Goal: Task Accomplishment & Management: Complete application form

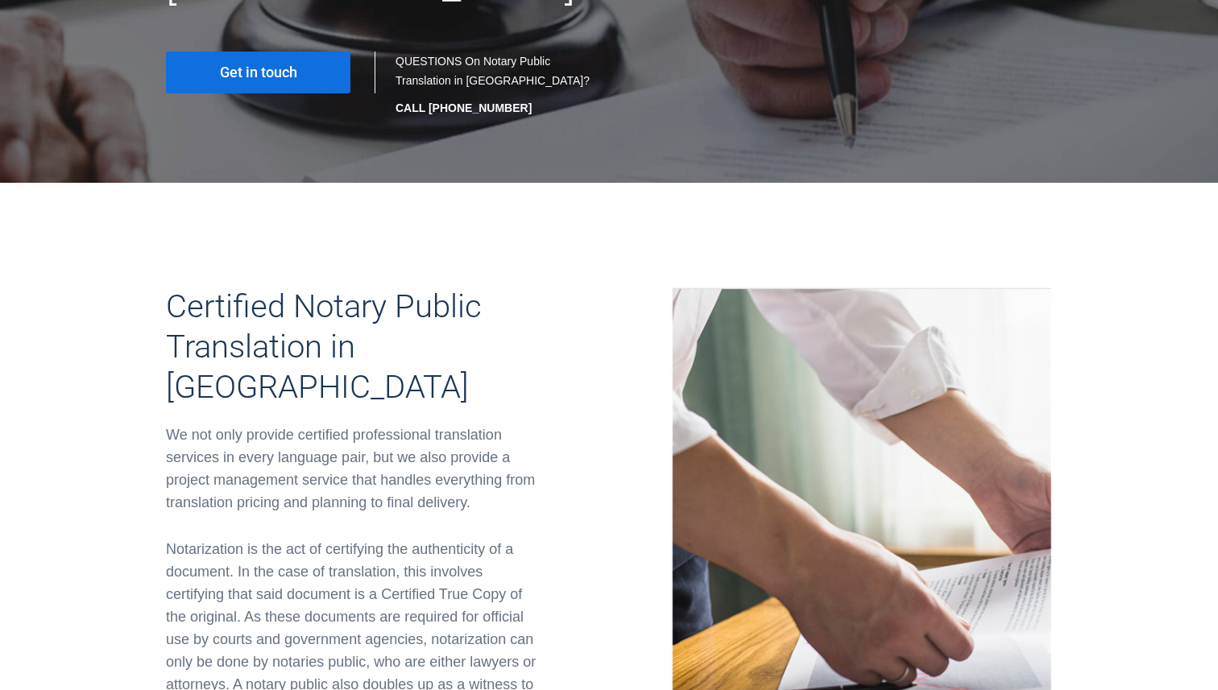
scroll to position [496, 0]
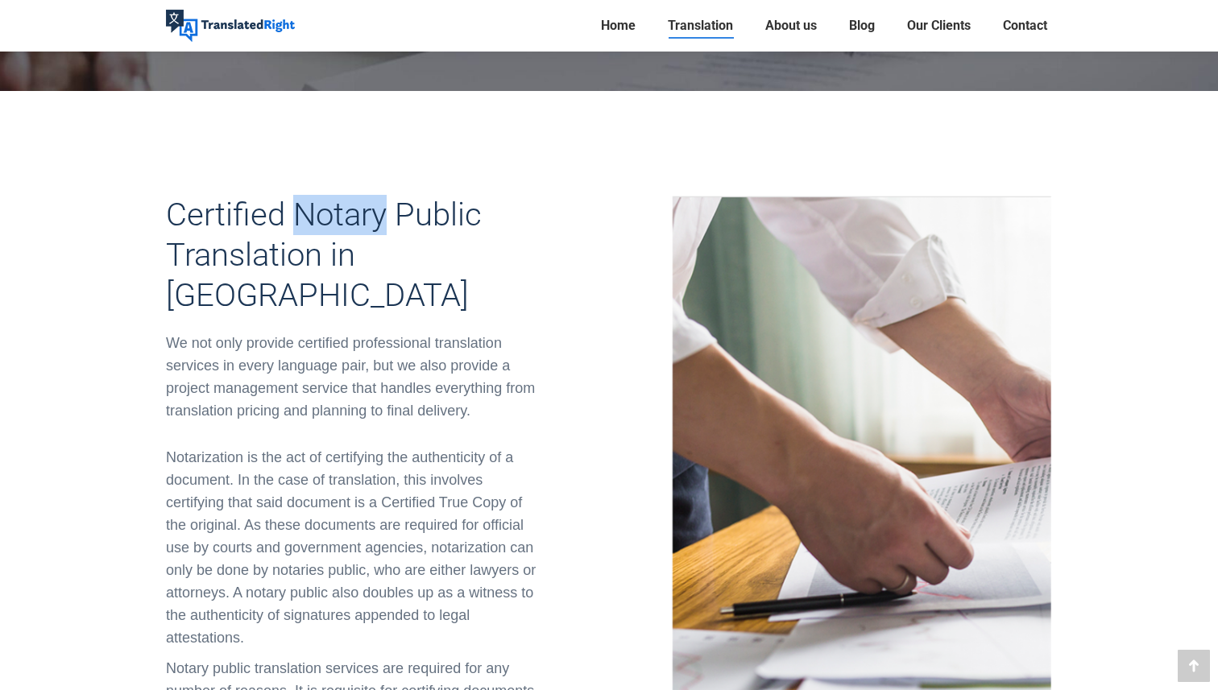
click at [157, 333] on div "Certified Notary Public Translation in Singapore We not only provide certified …" at bounding box center [381, 624] width 455 height 859
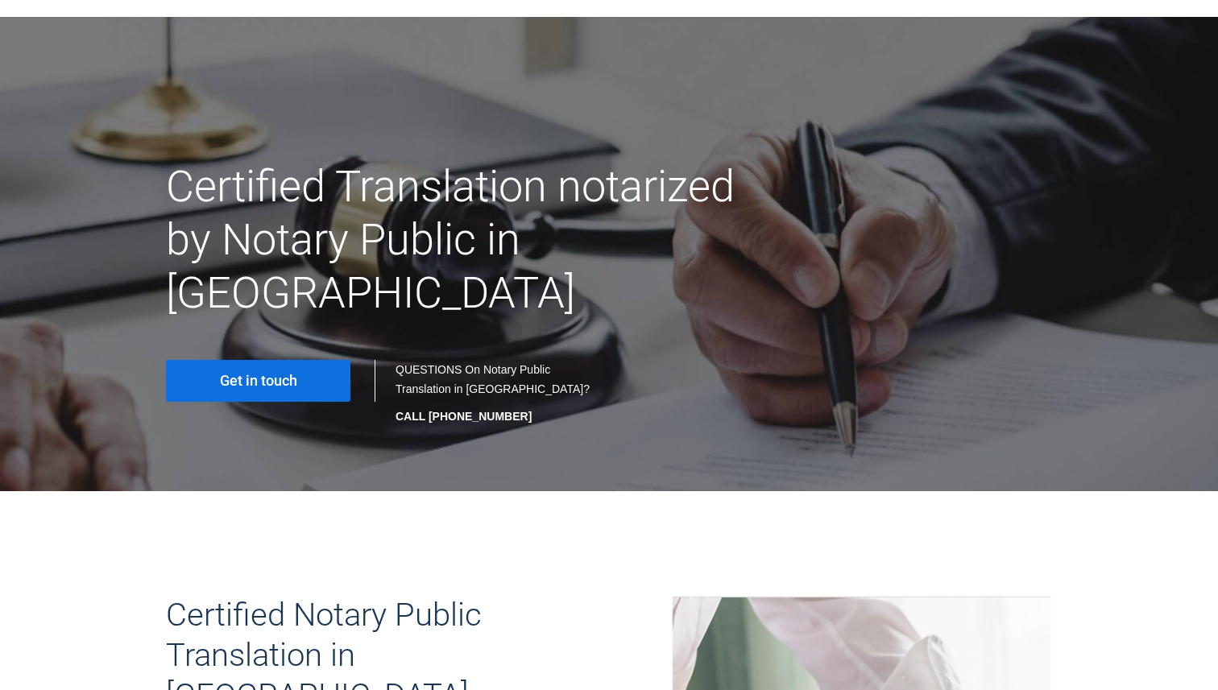
scroll to position [0, 0]
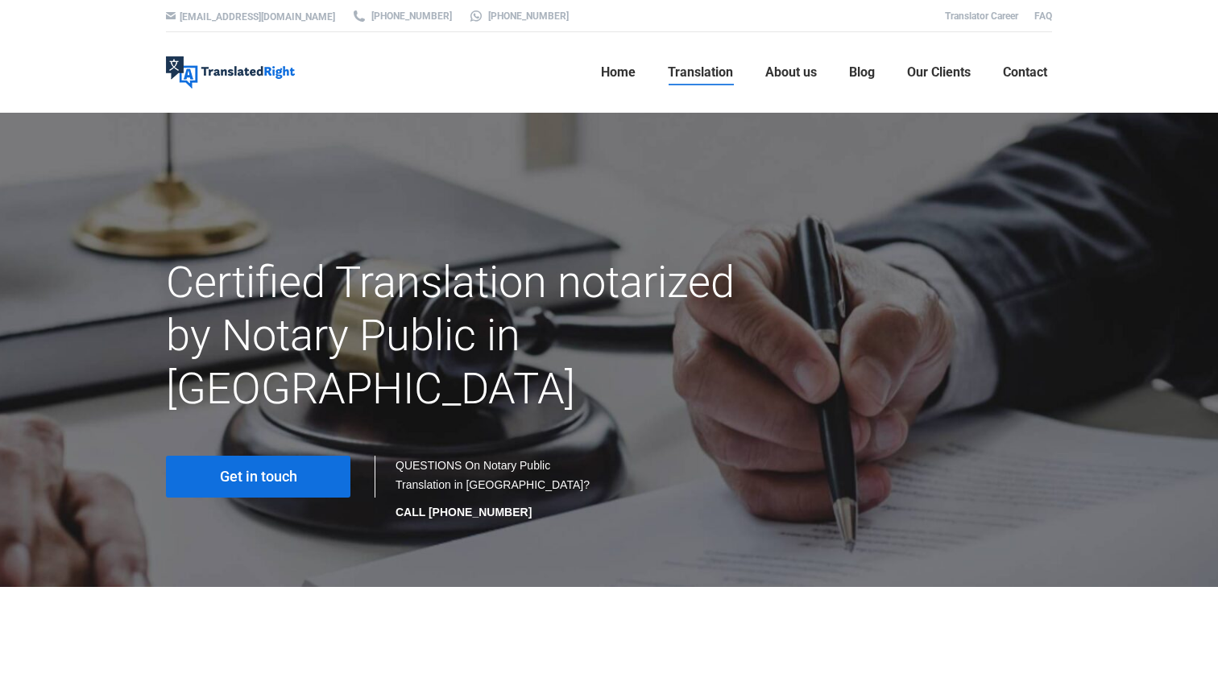
click at [230, 469] on span "Get in touch" at bounding box center [258, 477] width 77 height 16
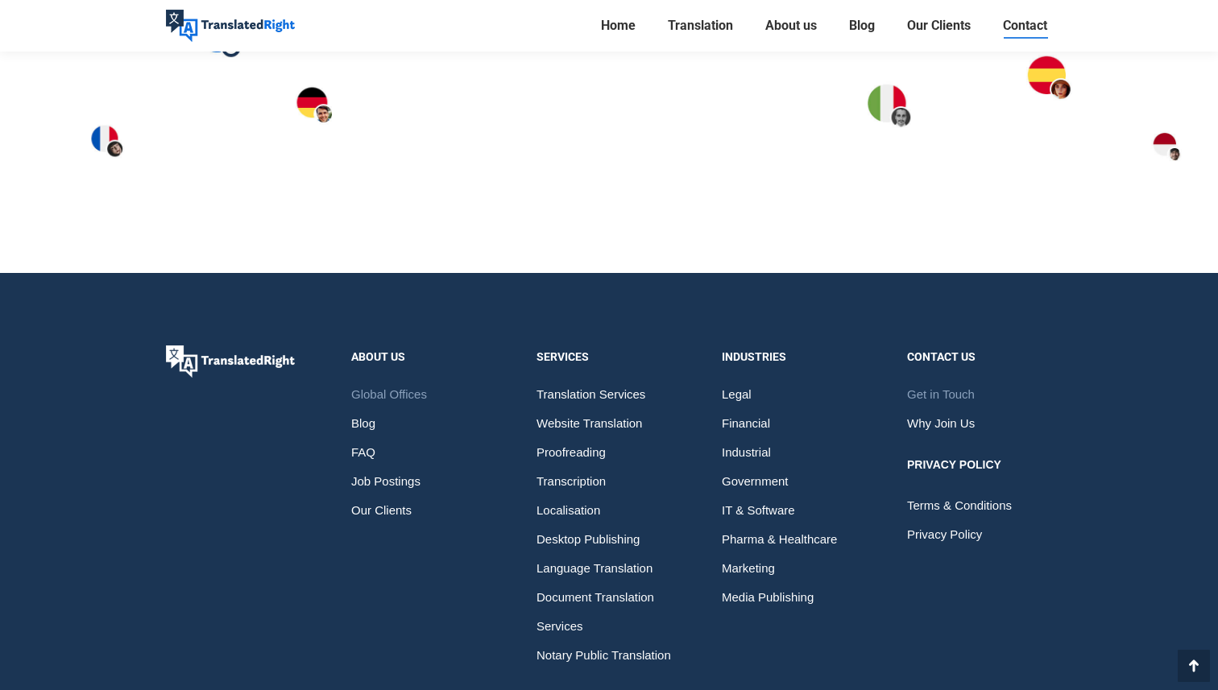
scroll to position [2454, 0]
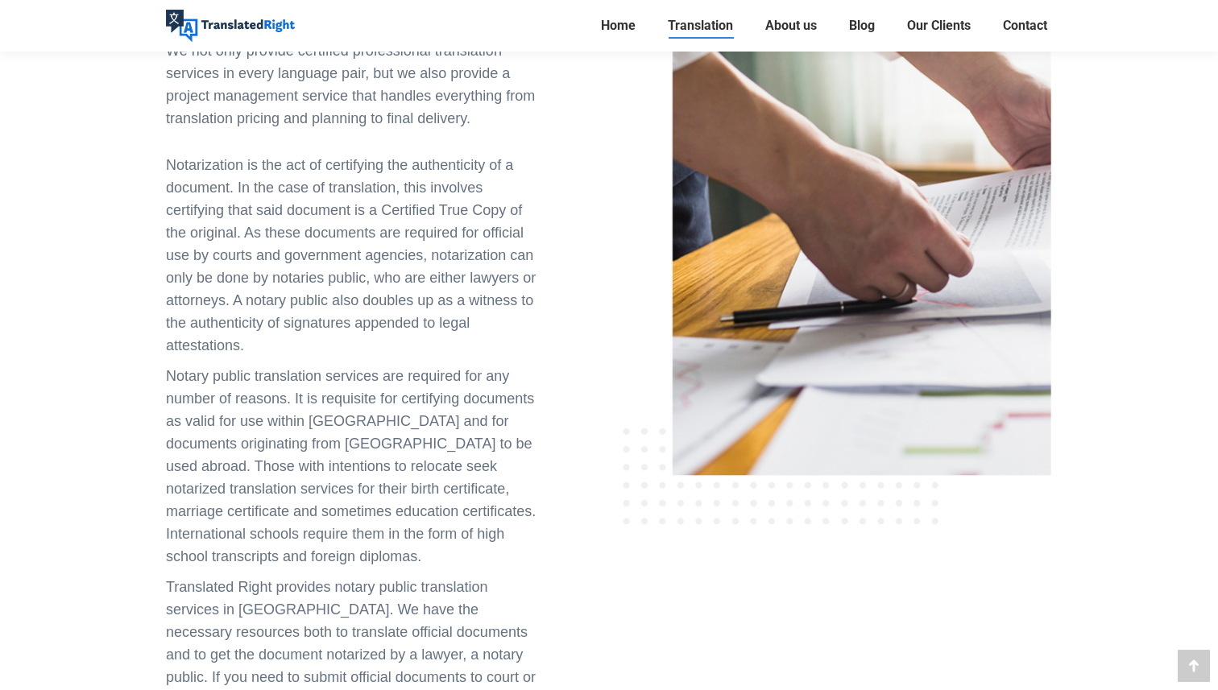
scroll to position [1209, 0]
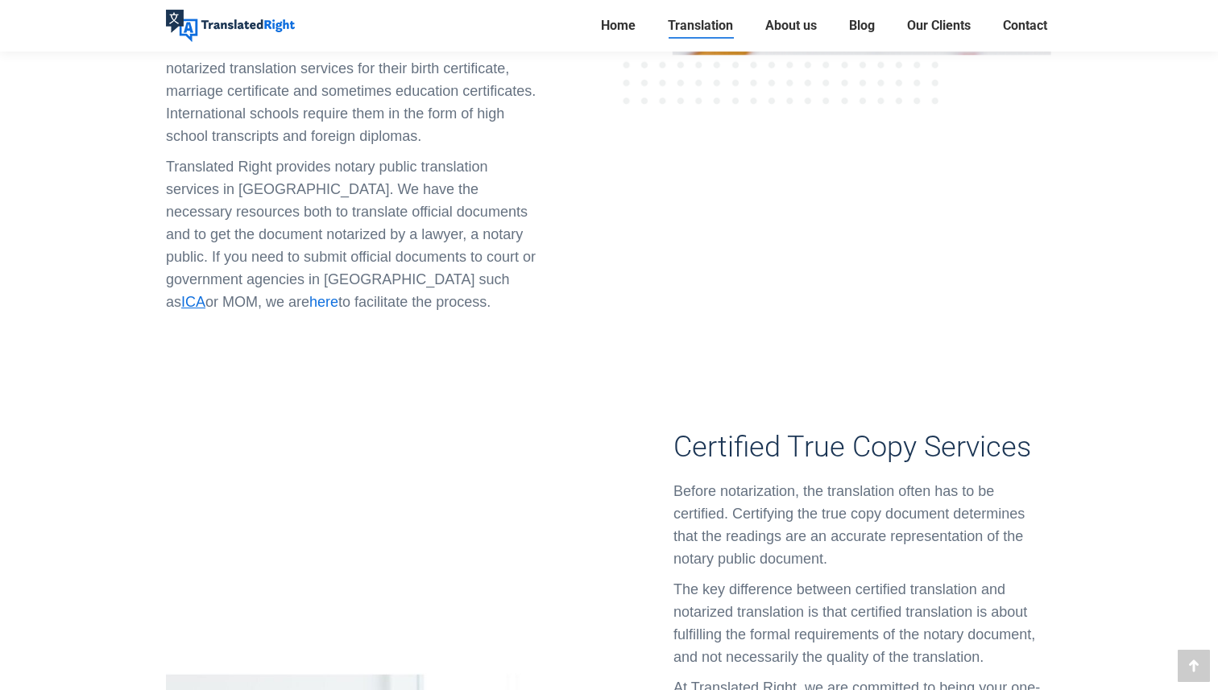
click at [338, 294] on span "here" at bounding box center [323, 302] width 29 height 16
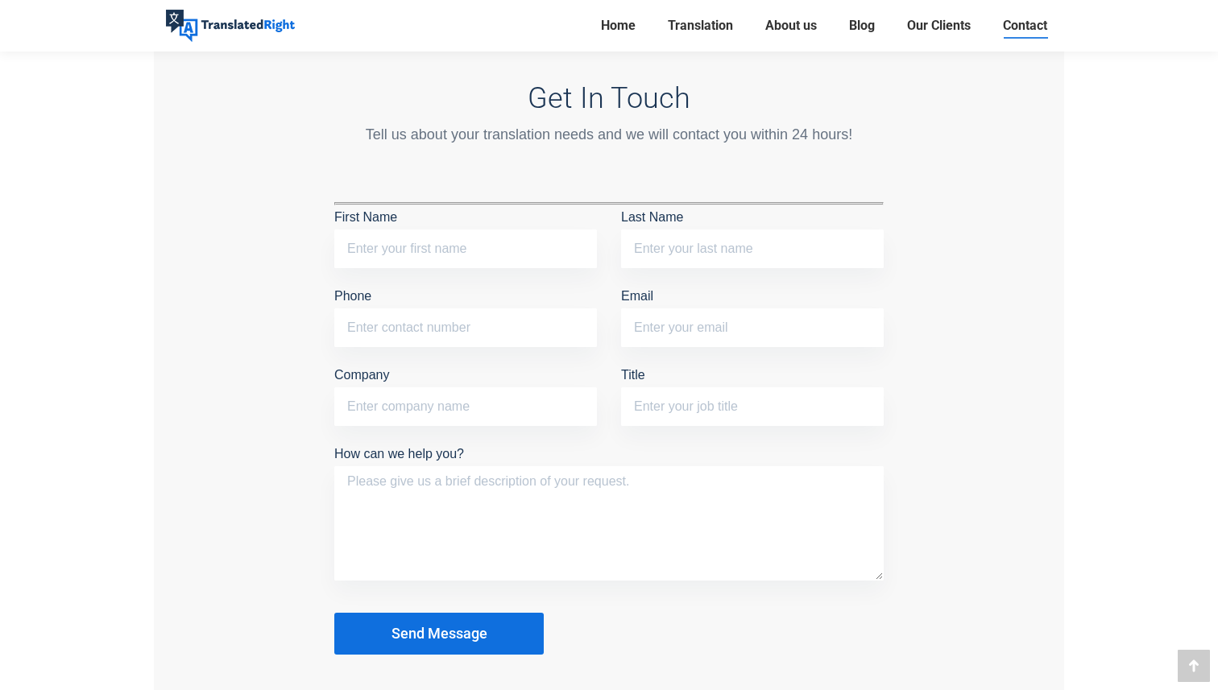
scroll to position [1343, 0]
click at [414, 237] on input "First Name" at bounding box center [465, 248] width 263 height 39
type input "Yuning"
click at [635, 241] on input "Last Name" at bounding box center [752, 248] width 263 height 39
type input "Jiang"
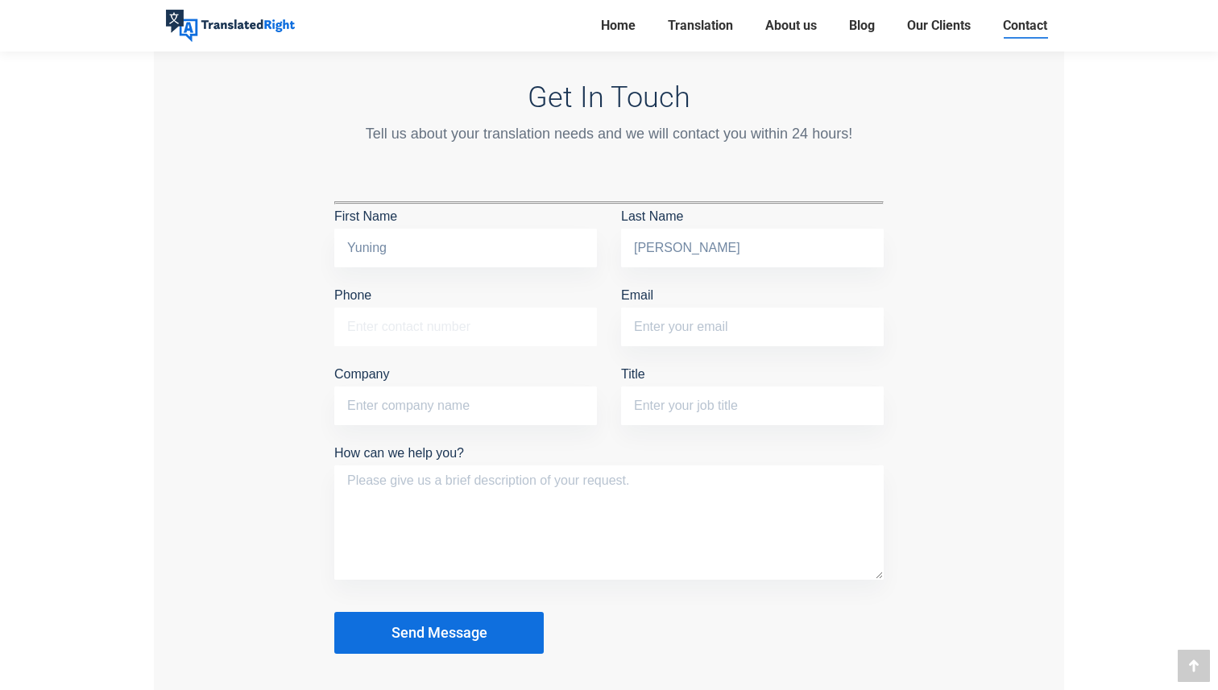
click at [427, 316] on input "Phone" at bounding box center [465, 327] width 263 height 39
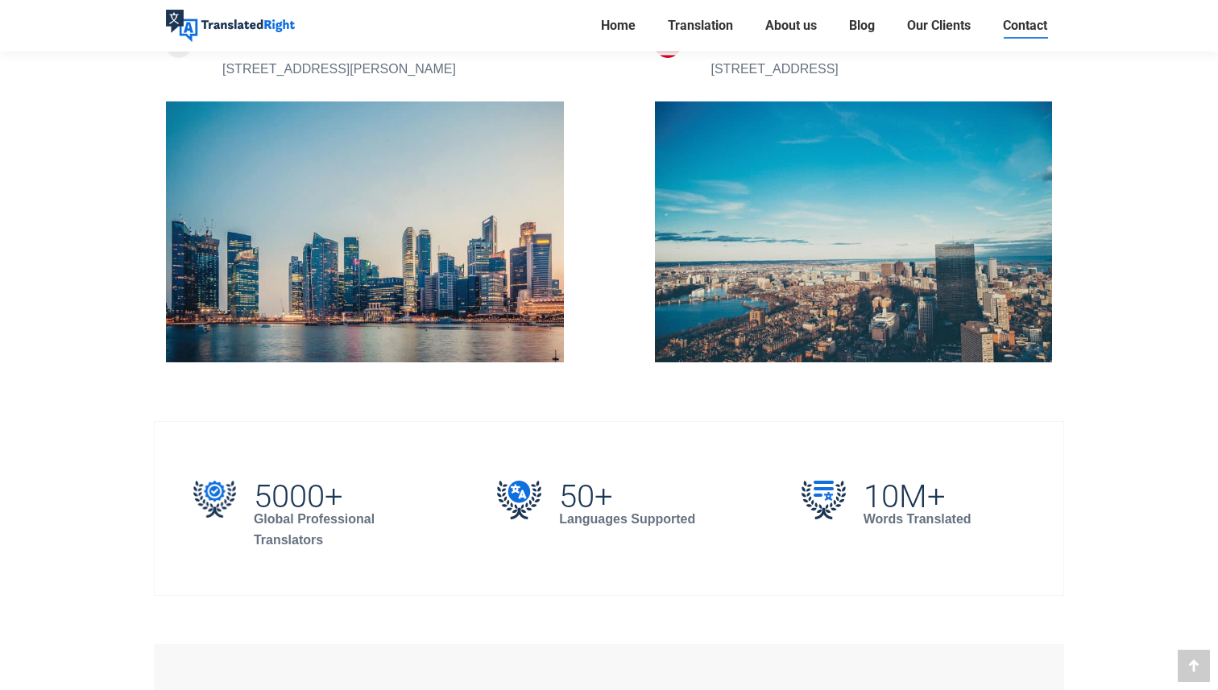
scroll to position [812, 0]
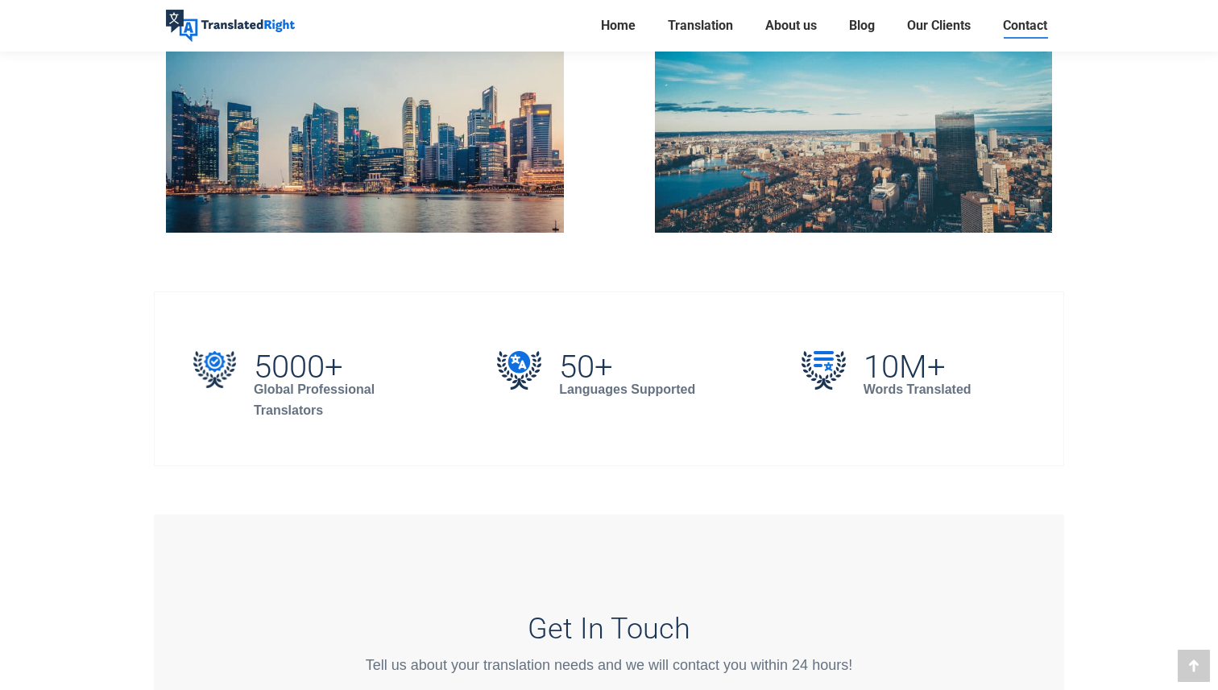
click at [56, 357] on div "Contact Us Where to Find Us If you are looking for more information, need to di…" at bounding box center [609, 573] width 1218 height 2545
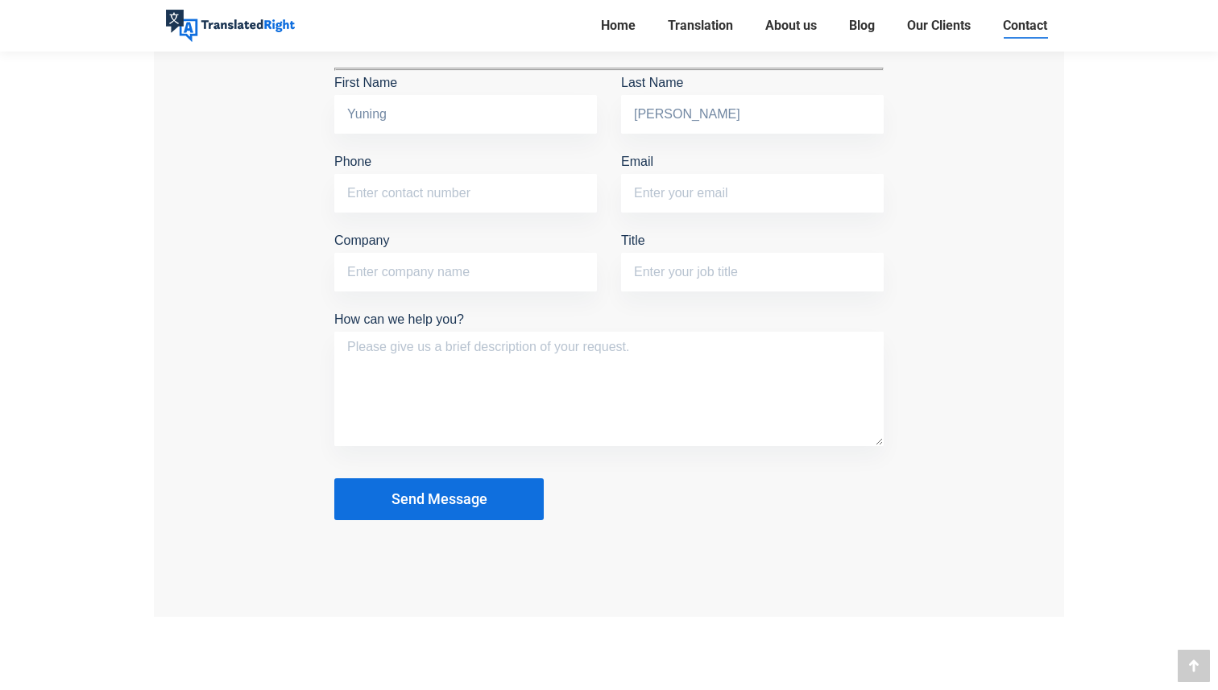
scroll to position [1467, 0]
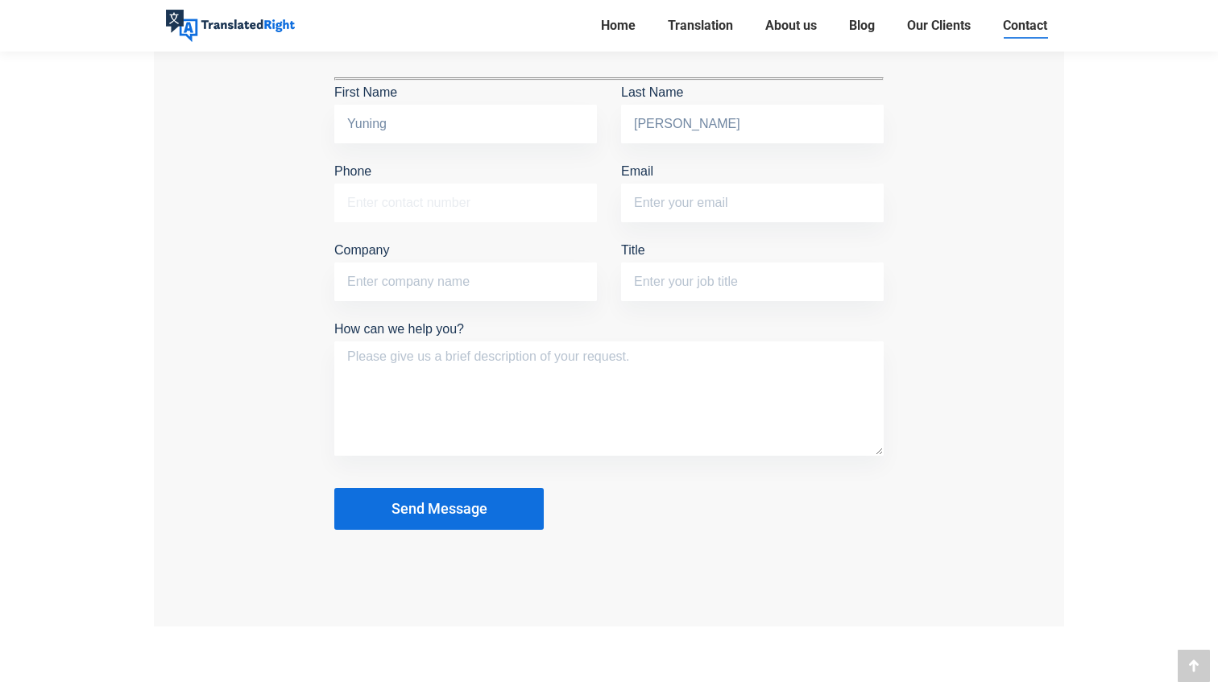
click at [426, 200] on input "Phone" at bounding box center [465, 203] width 263 height 39
type input "87131868"
click at [679, 206] on input "Email" at bounding box center [752, 203] width 263 height 39
type input "[EMAIL_ADDRESS][DOMAIN_NAME]"
click at [515, 354] on textarea "How can we help you?" at bounding box center [608, 398] width 549 height 114
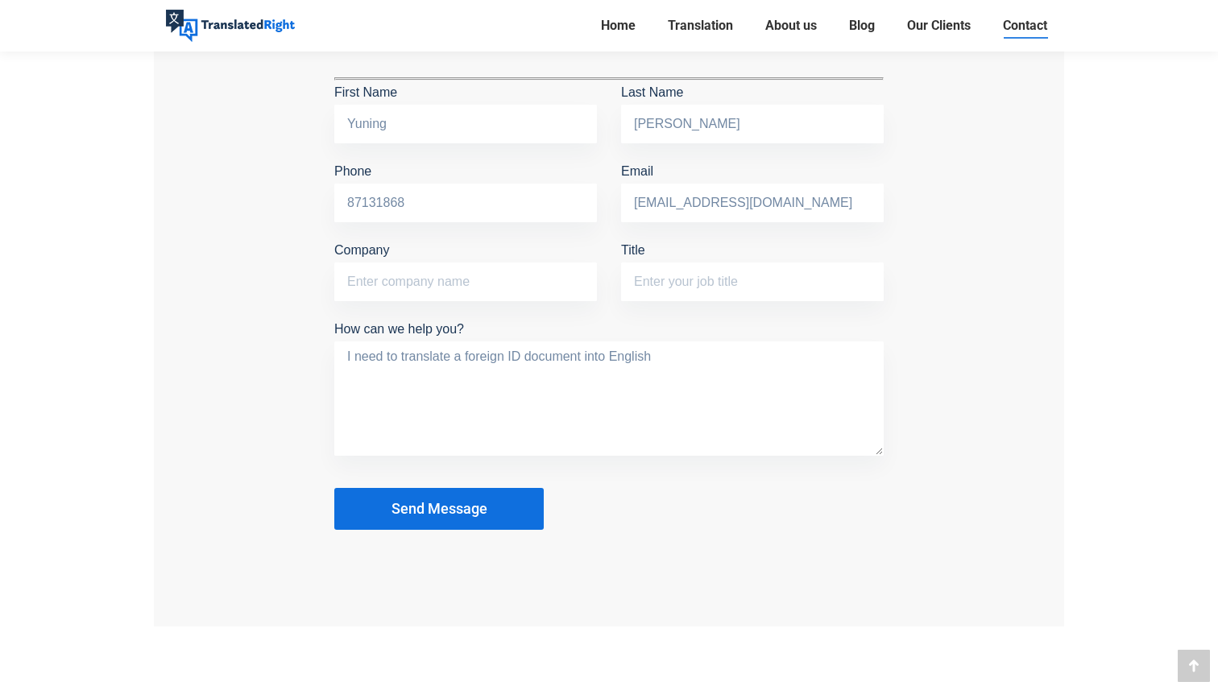
click at [523, 358] on textarea "I need to translate a foreign ID document into English" at bounding box center [608, 398] width 549 height 114
click at [454, 361] on textarea "I need to translate a foreign document into English" at bounding box center [608, 398] width 549 height 114
click at [732, 352] on textarea "I need to translate and notarize a foreign document into English" at bounding box center [608, 398] width 549 height 114
type textarea "I need to translate and notarize a foreign document into English"
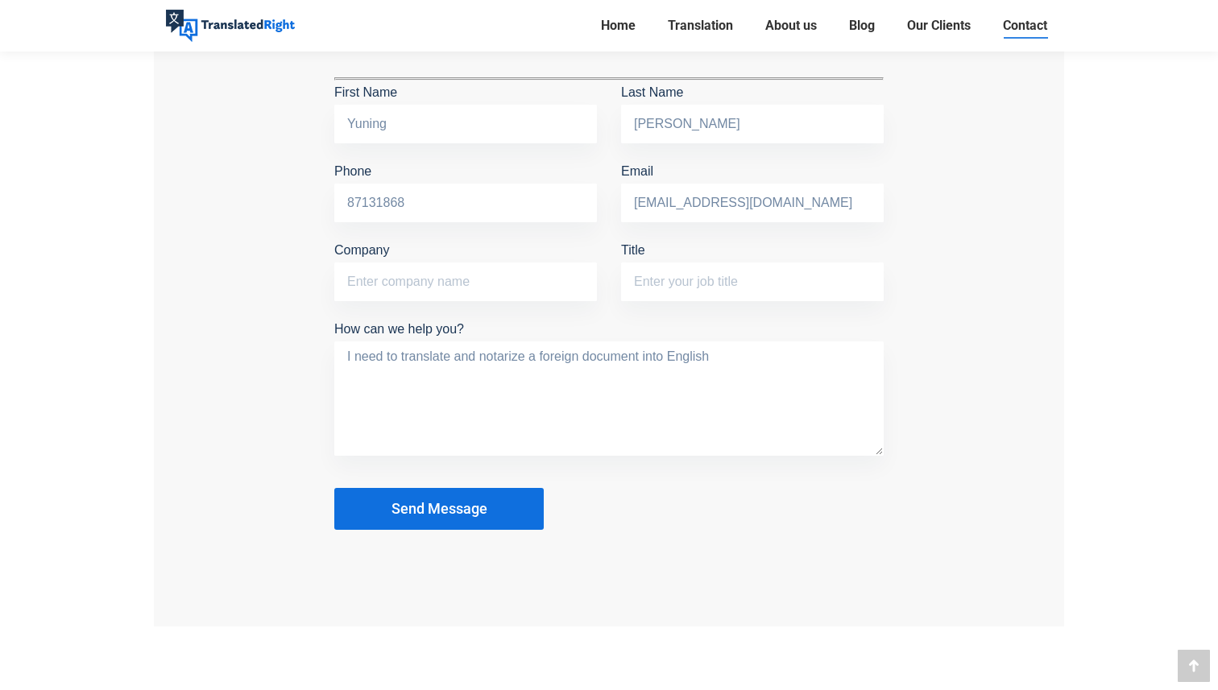
click at [736, 352] on textarea "I need to translate and notarize a foreign document into English" at bounding box center [608, 398] width 549 height 114
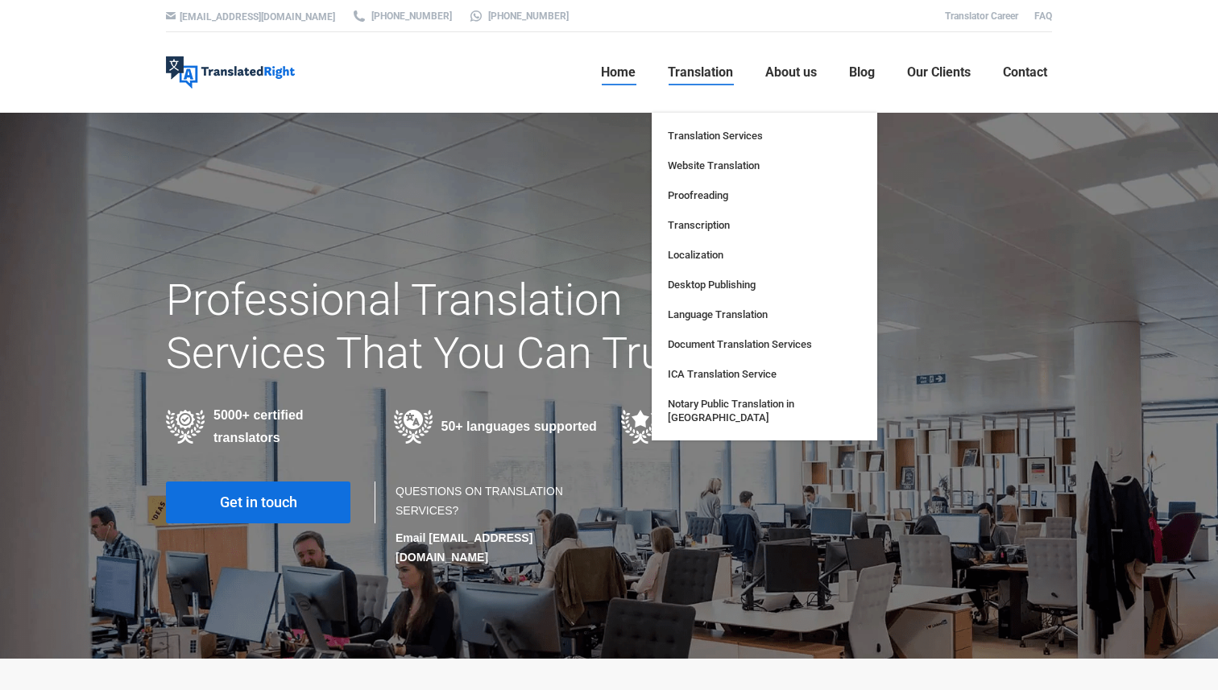
click at [686, 77] on span "Translation" at bounding box center [700, 72] width 65 height 16
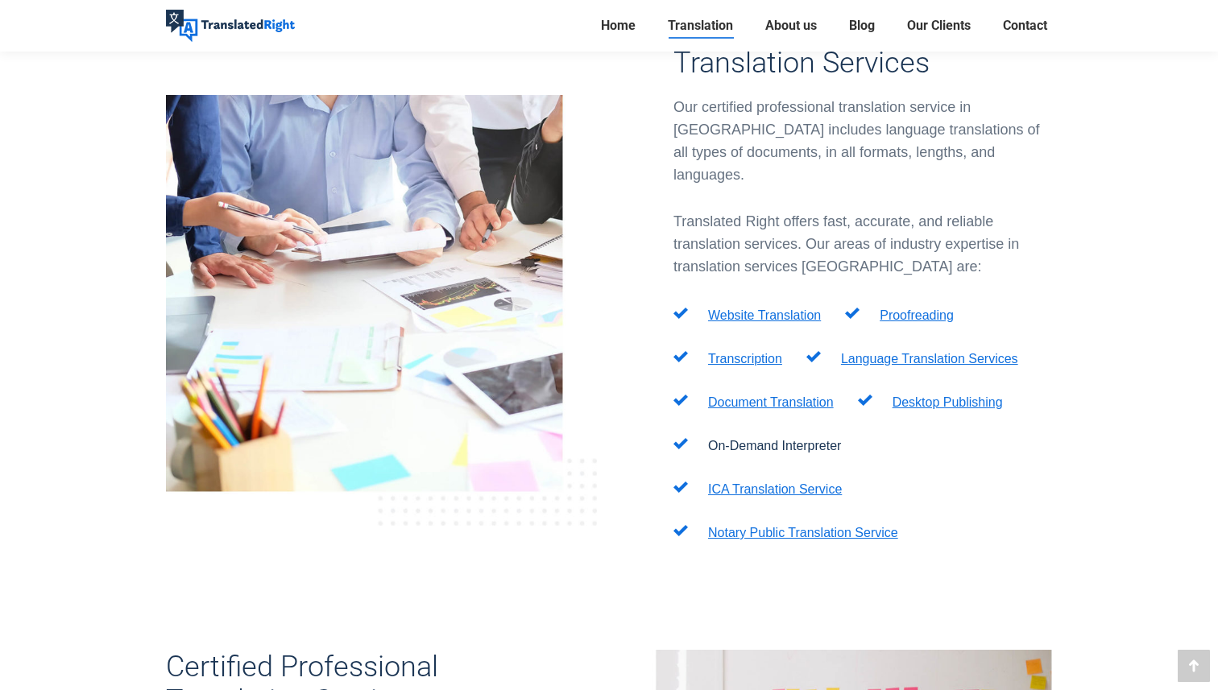
scroll to position [538, 0]
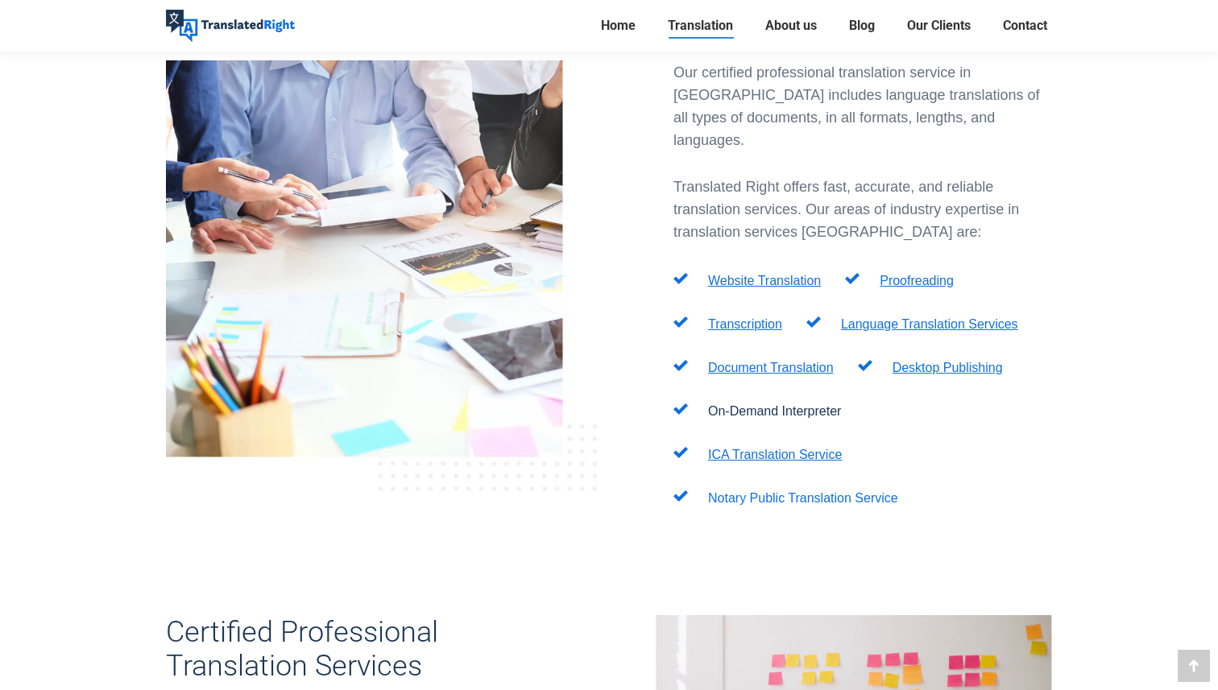
click at [758, 491] on link "Notary Public Translation Service" at bounding box center [803, 498] width 190 height 14
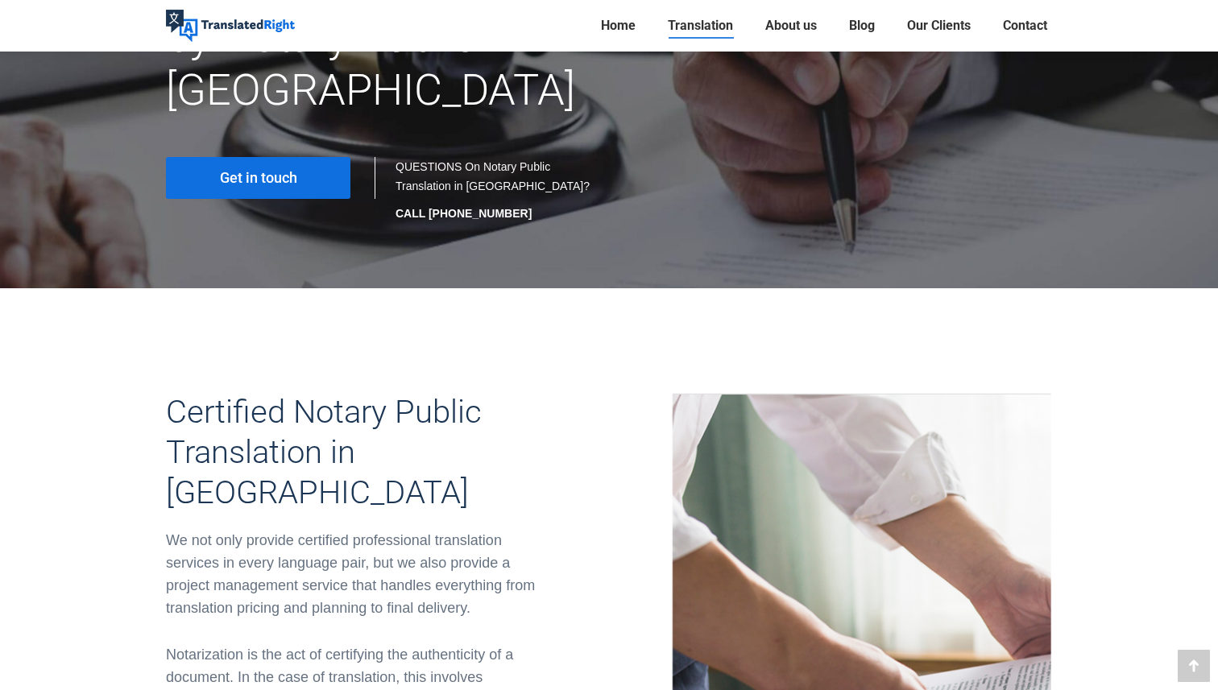
scroll to position [343, 0]
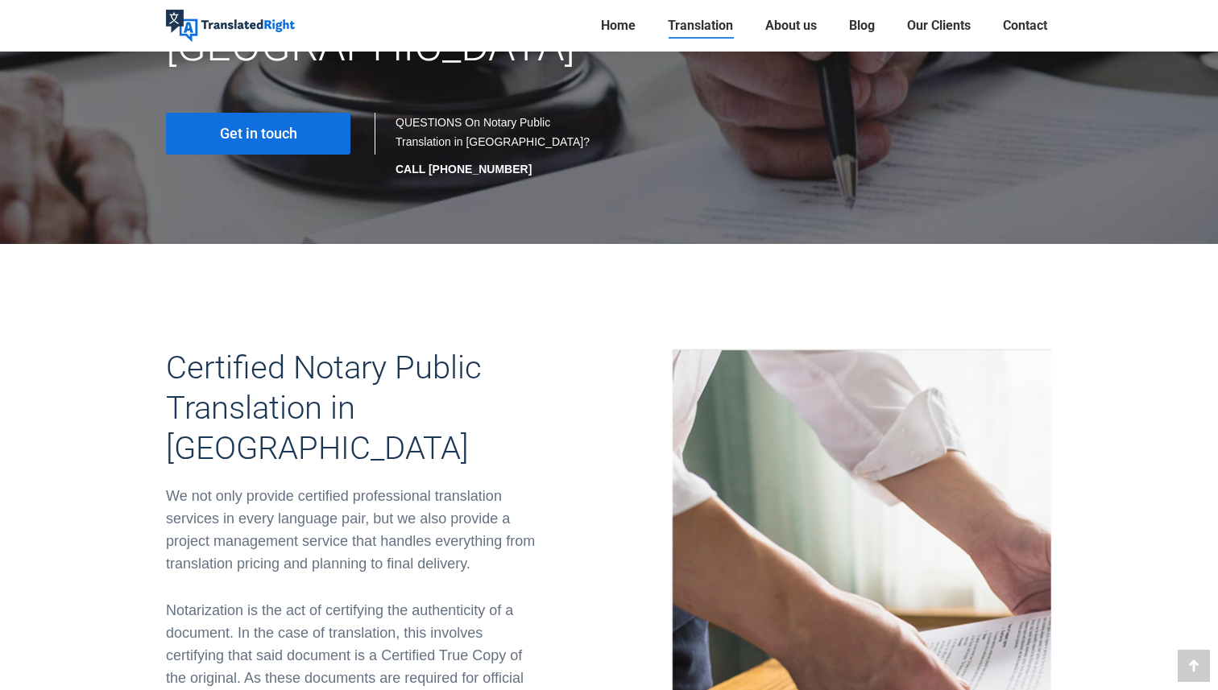
click at [316, 113] on link "Get in touch" at bounding box center [258, 134] width 184 height 42
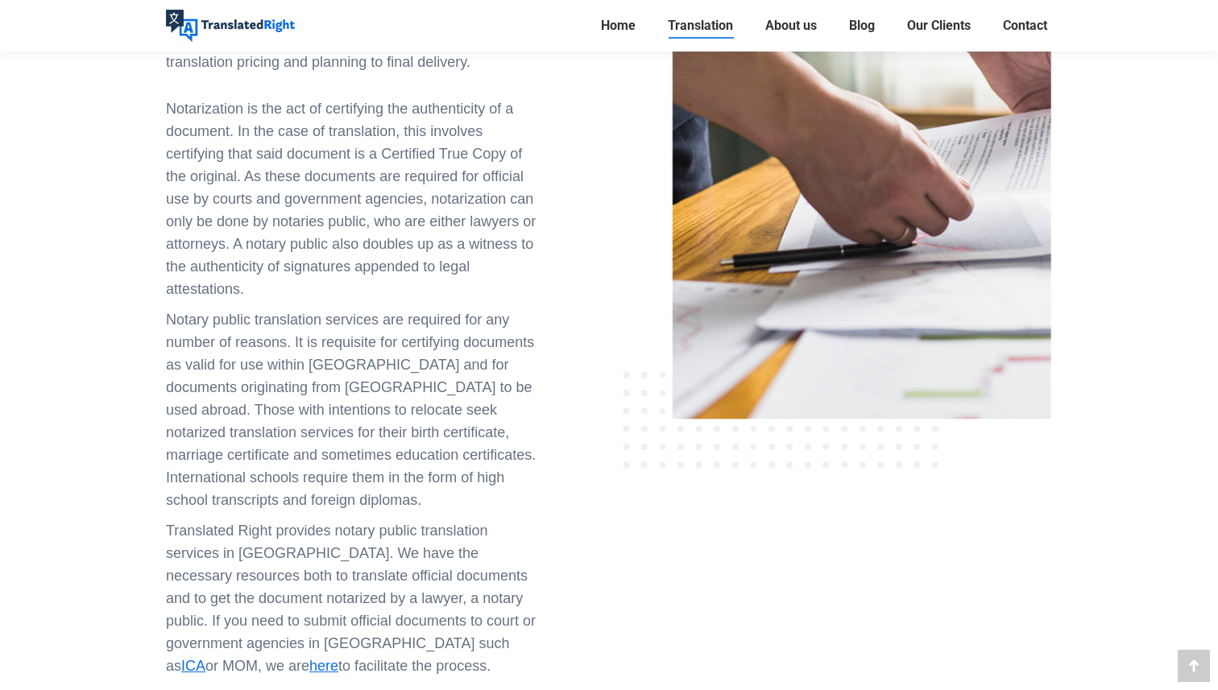
scroll to position [925, 0]
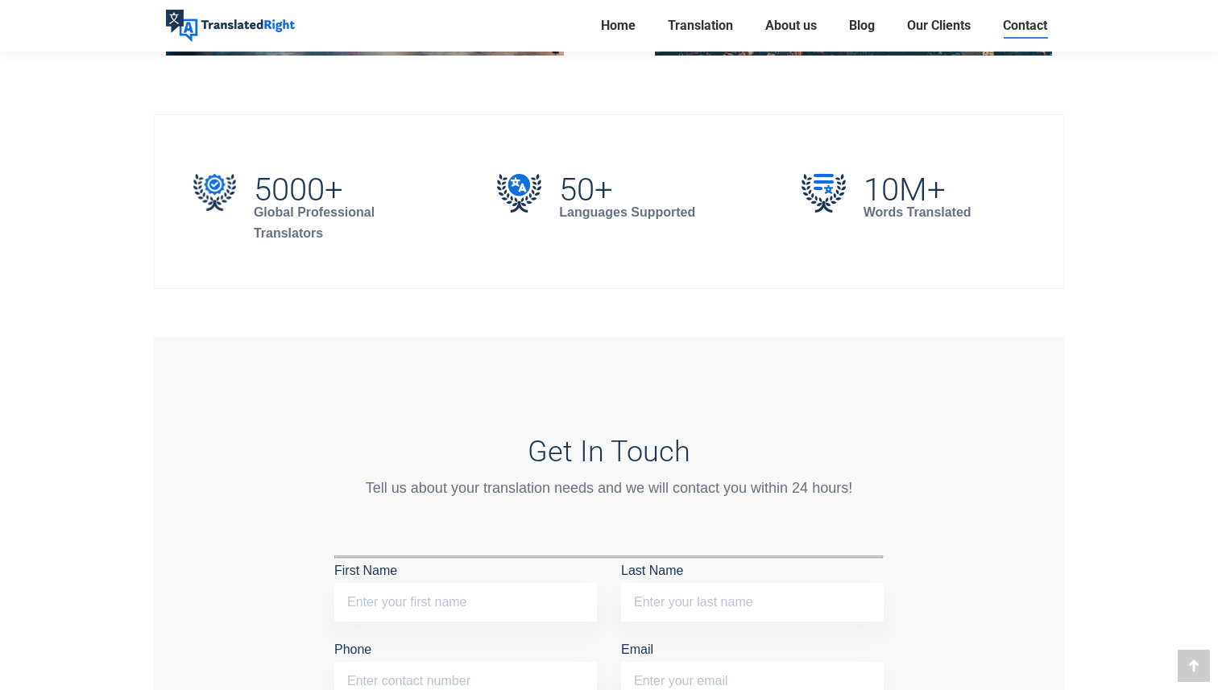
scroll to position [1174, 0]
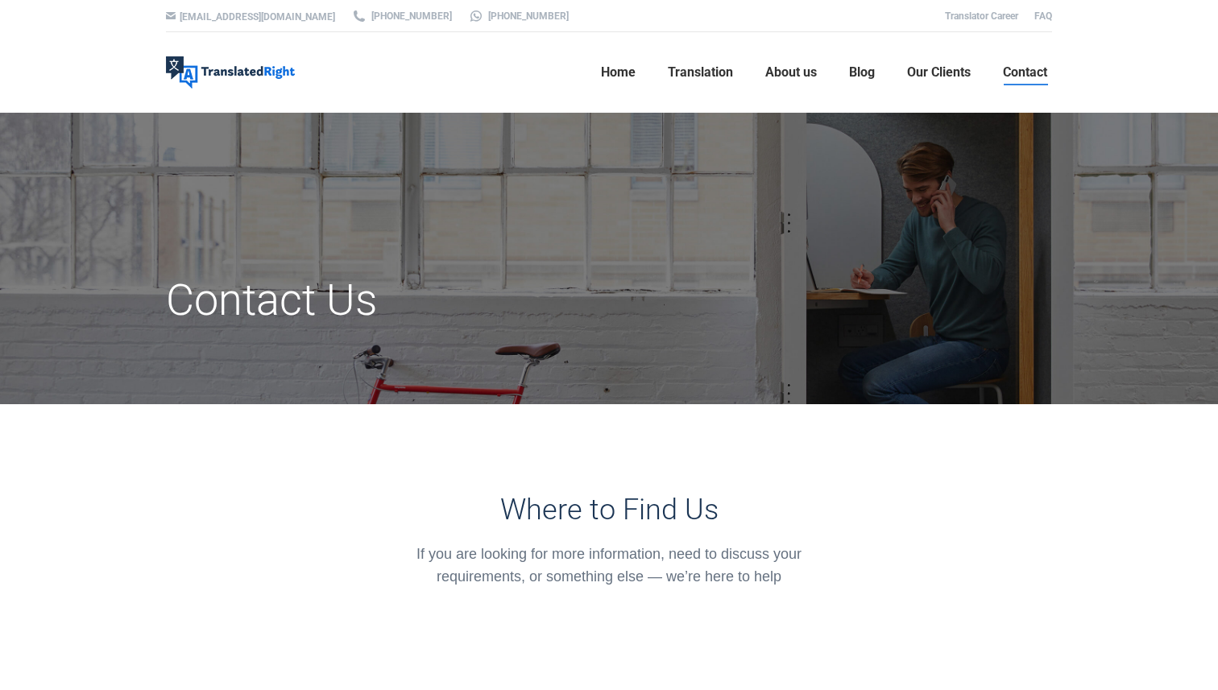
scroll to position [1467, 0]
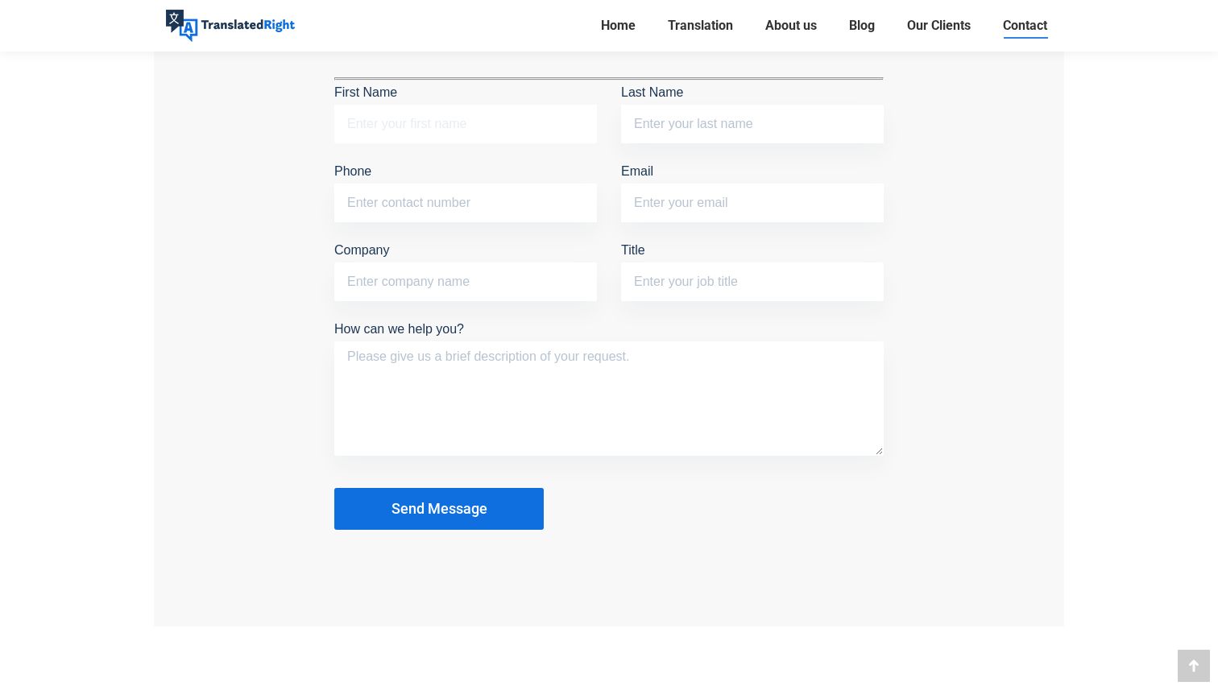
click at [410, 133] on input "First Name" at bounding box center [465, 124] width 263 height 39
type input "Yuning"
click at [714, 112] on input "Last Name" at bounding box center [752, 124] width 263 height 39
type input "[PERSON_NAME]"
click at [464, 204] on input "Phone" at bounding box center [465, 203] width 263 height 39
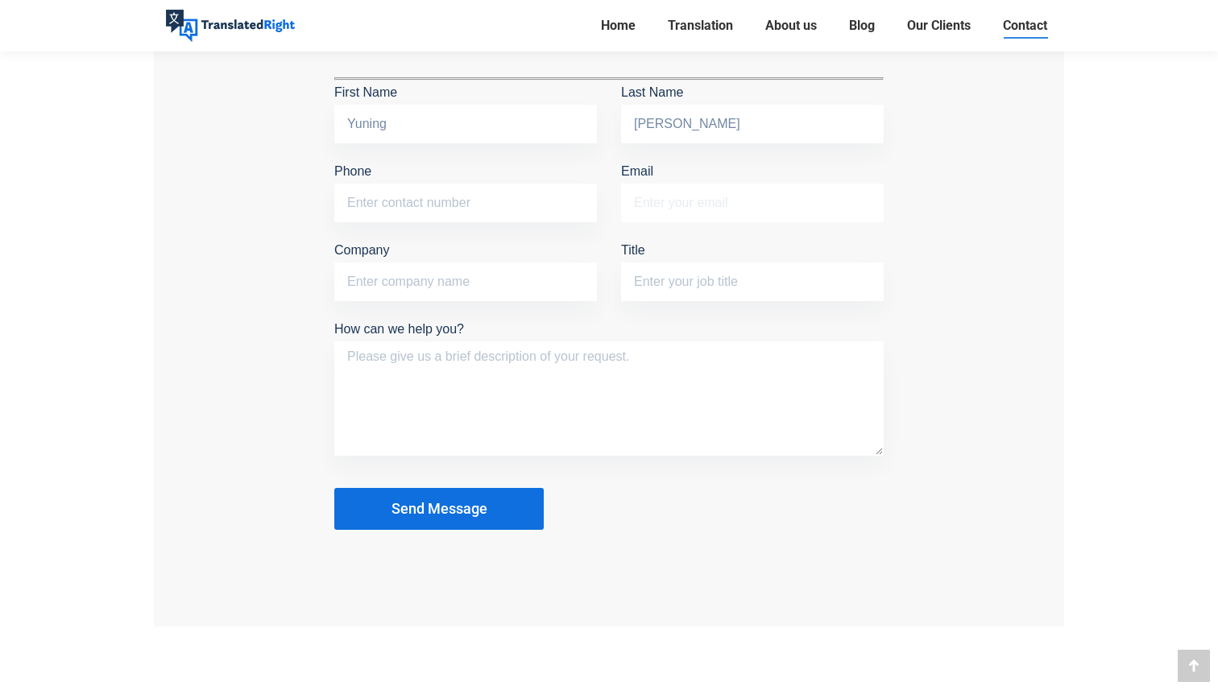
click at [680, 196] on input "Email" at bounding box center [752, 203] width 263 height 39
type input "[EMAIL_ADDRESS][DOMAIN_NAME]"
click at [443, 279] on input "Company" at bounding box center [465, 282] width 263 height 39
click at [665, 279] on input "Title" at bounding box center [752, 282] width 263 height 39
click at [452, 341] on textarea "How can we help you?" at bounding box center [608, 398] width 549 height 114
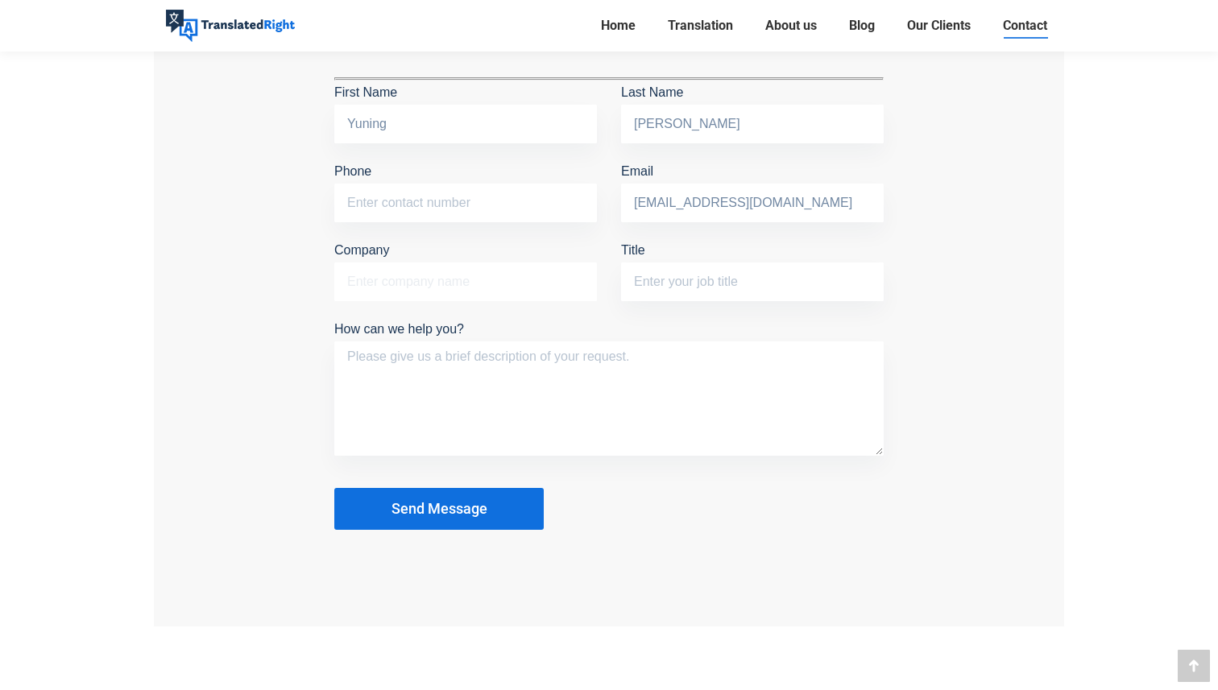
click at [419, 271] on input "Company" at bounding box center [465, 282] width 263 height 39
type input "N"
click at [374, 354] on textarea "How can we help you?" at bounding box center [608, 398] width 549 height 114
type textarea "I need to"
click at [388, 281] on input "Company" at bounding box center [465, 282] width 263 height 39
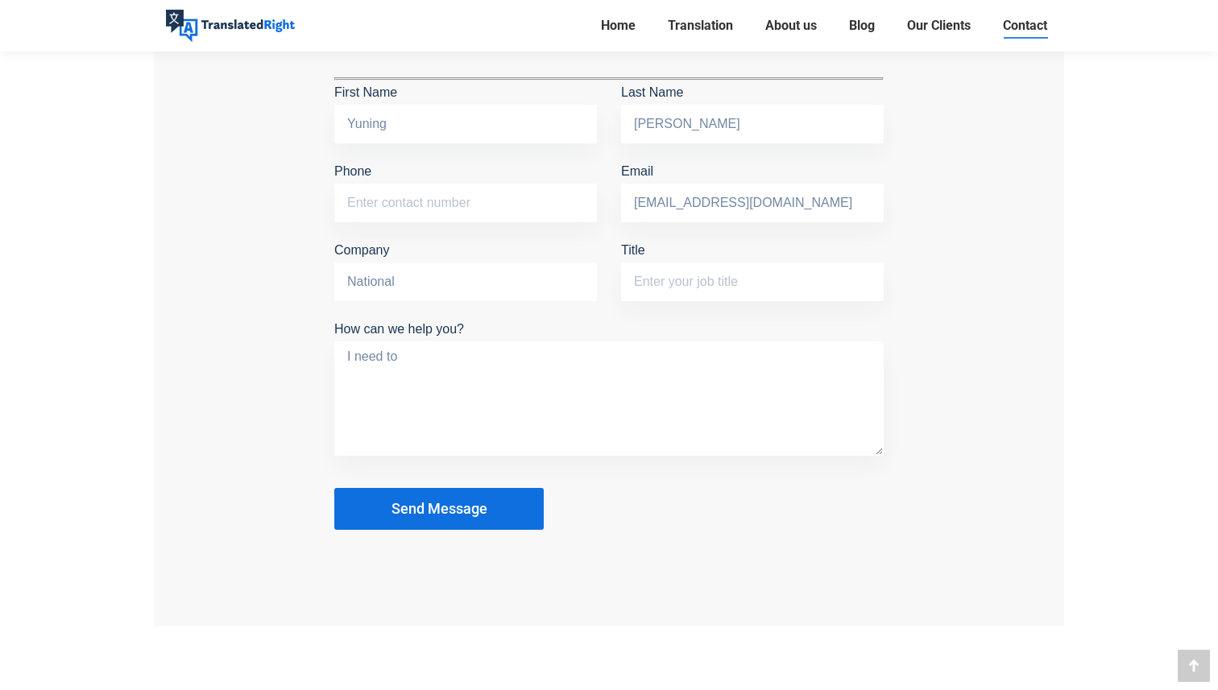
type input "National"
click at [439, 366] on textarea "I need to" at bounding box center [608, 398] width 549 height 114
type textarea "I need to translate and notarize a foreign document"
